Goal: Consume media (video, audio)

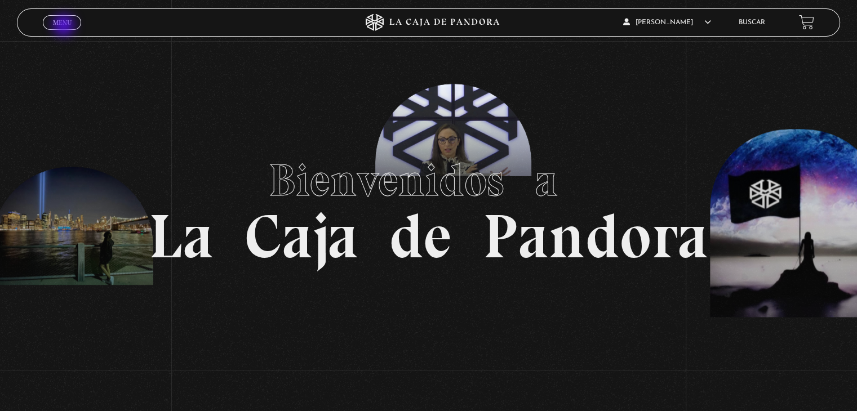
click at [65, 26] on link "Menu Cerrar" at bounding box center [62, 22] width 38 height 15
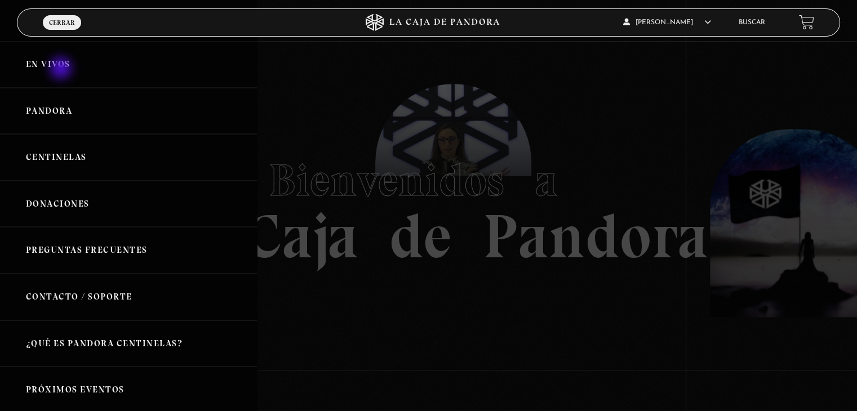
click at [62, 69] on link "En vivos" at bounding box center [128, 64] width 257 height 47
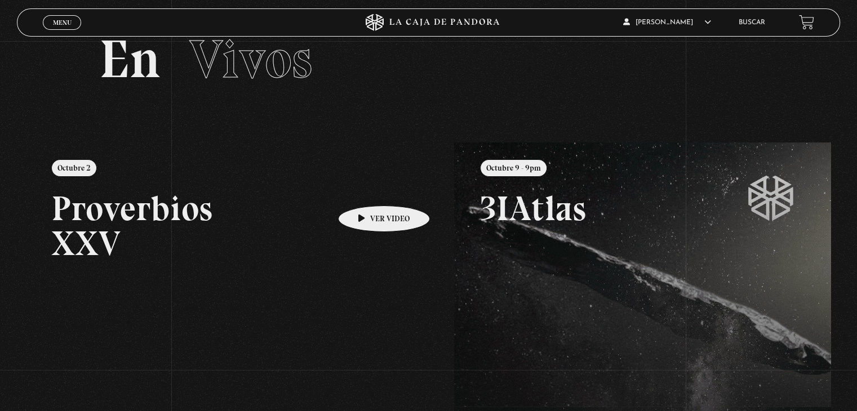
scroll to position [56, 0]
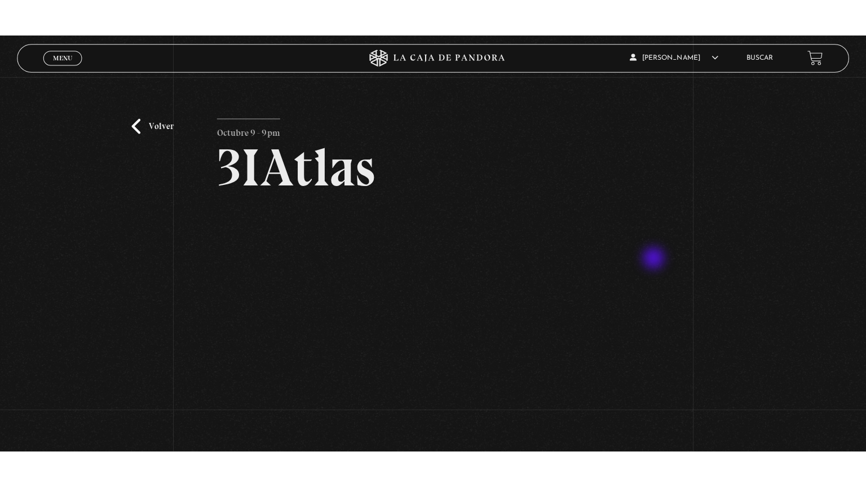
scroll to position [56, 0]
